Goal: Task Accomplishment & Management: Use online tool/utility

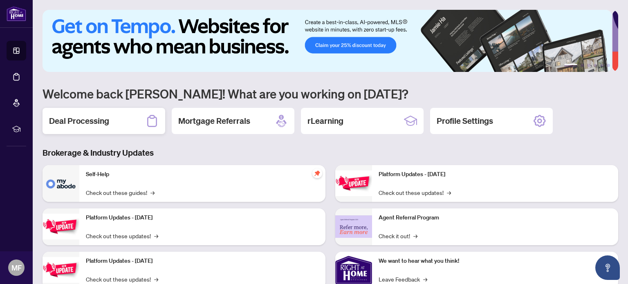
click at [85, 118] on h2 "Deal Processing" at bounding box center [79, 120] width 60 height 11
